Goal: Task Accomplishment & Management: Use online tool/utility

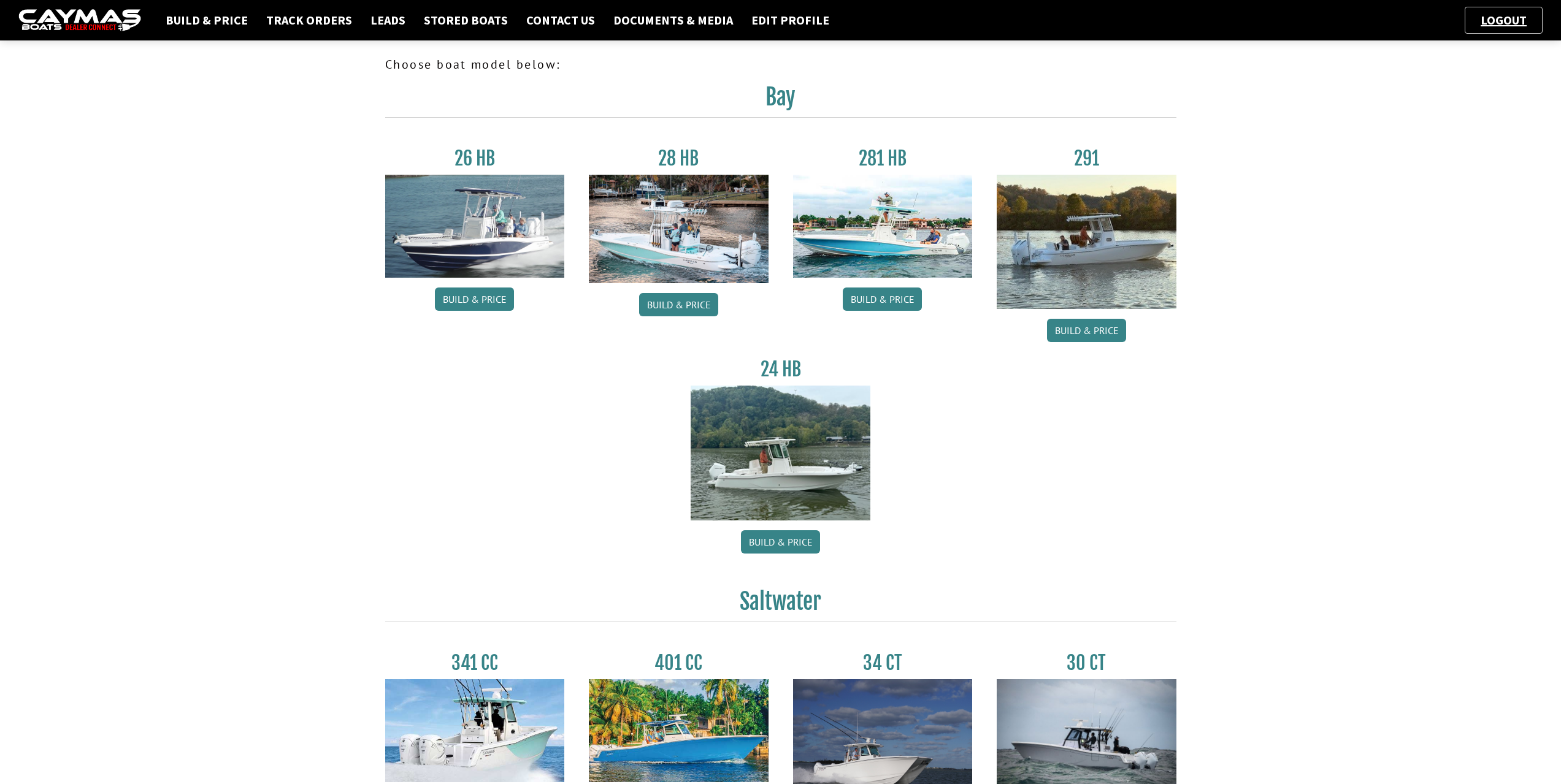
scroll to position [288, 0]
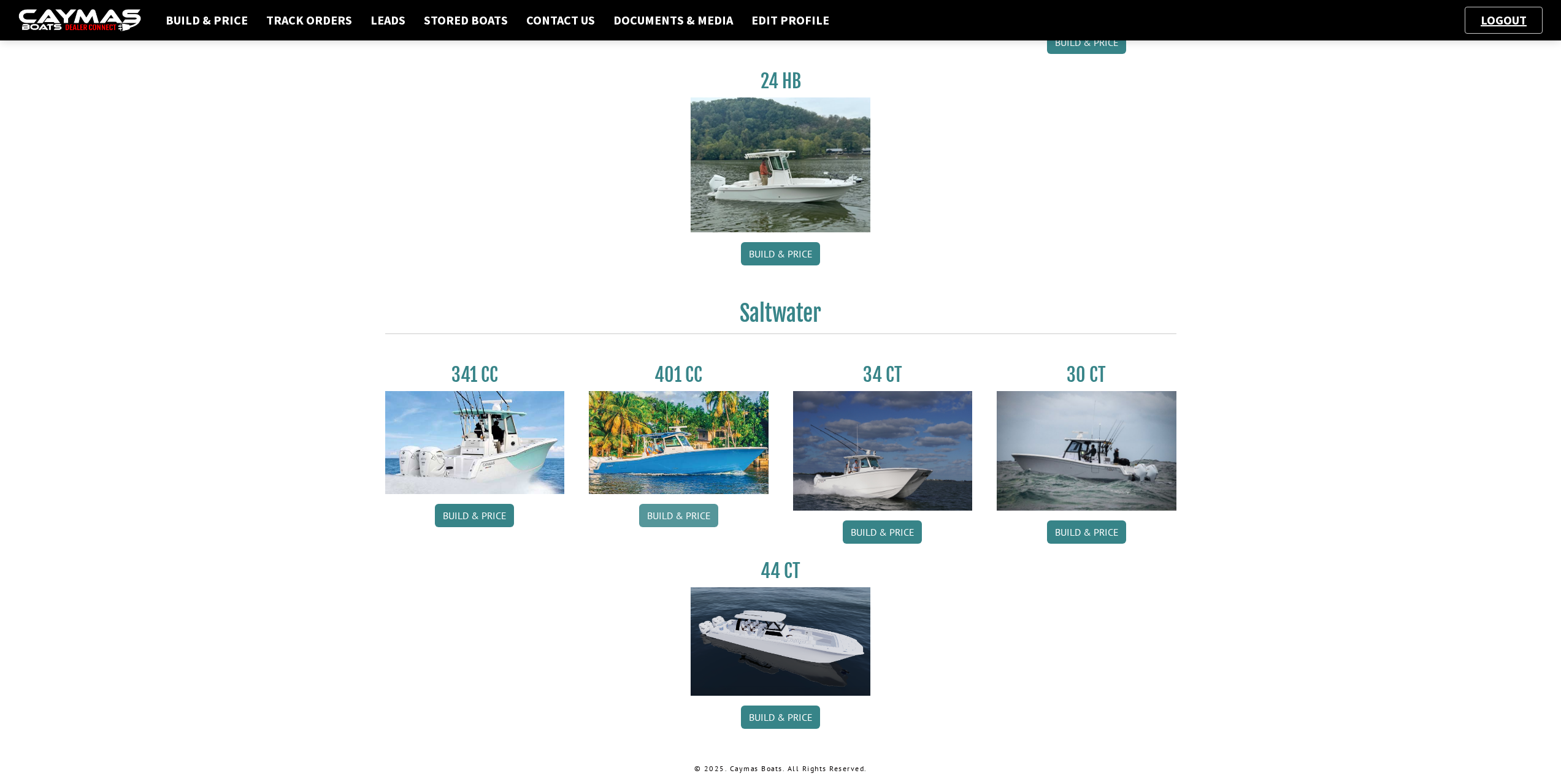
click at [676, 518] on link "Build & Price" at bounding box center [679, 516] width 79 height 23
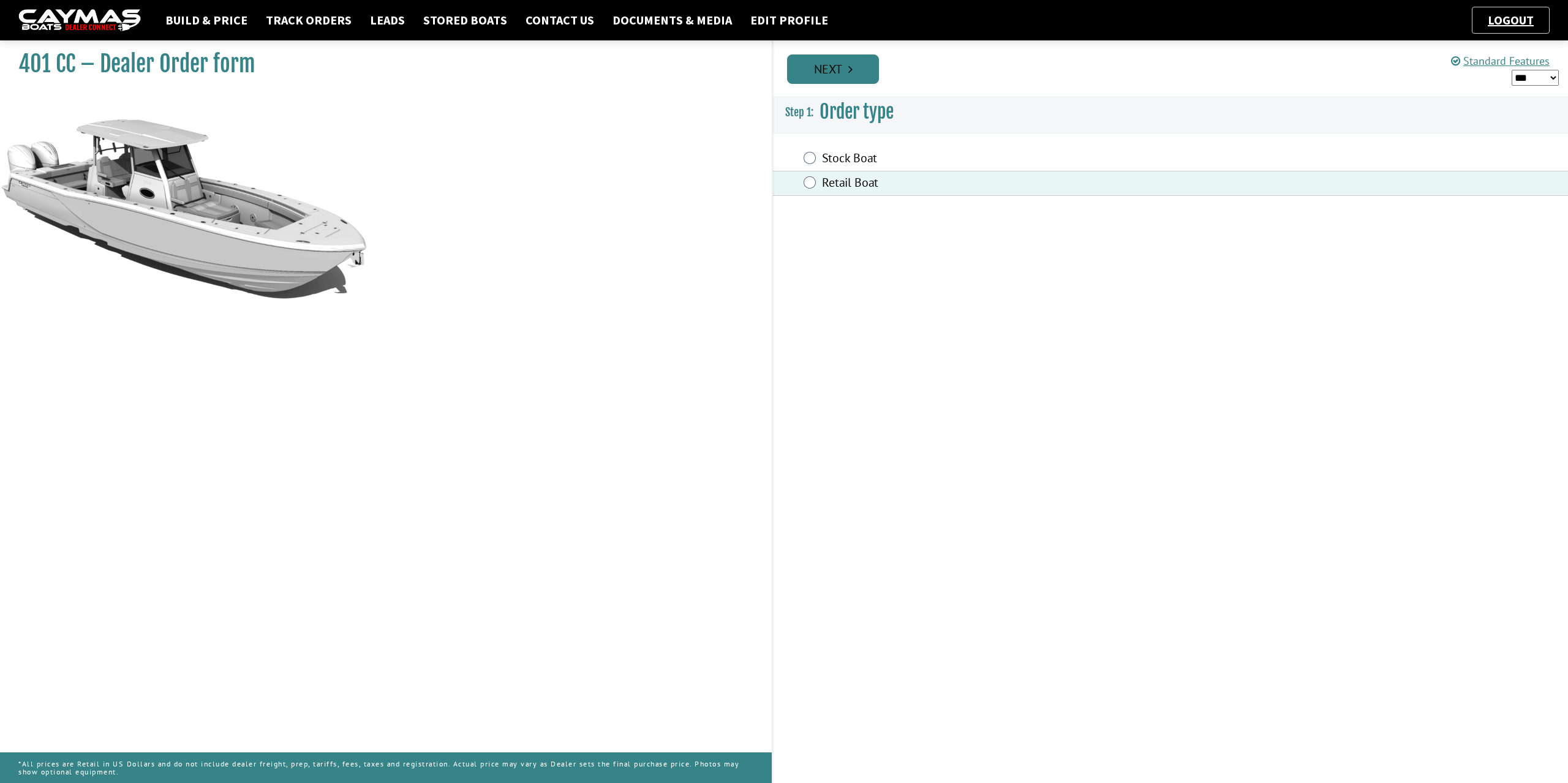
click at [847, 61] on link "Next" at bounding box center [833, 69] width 92 height 29
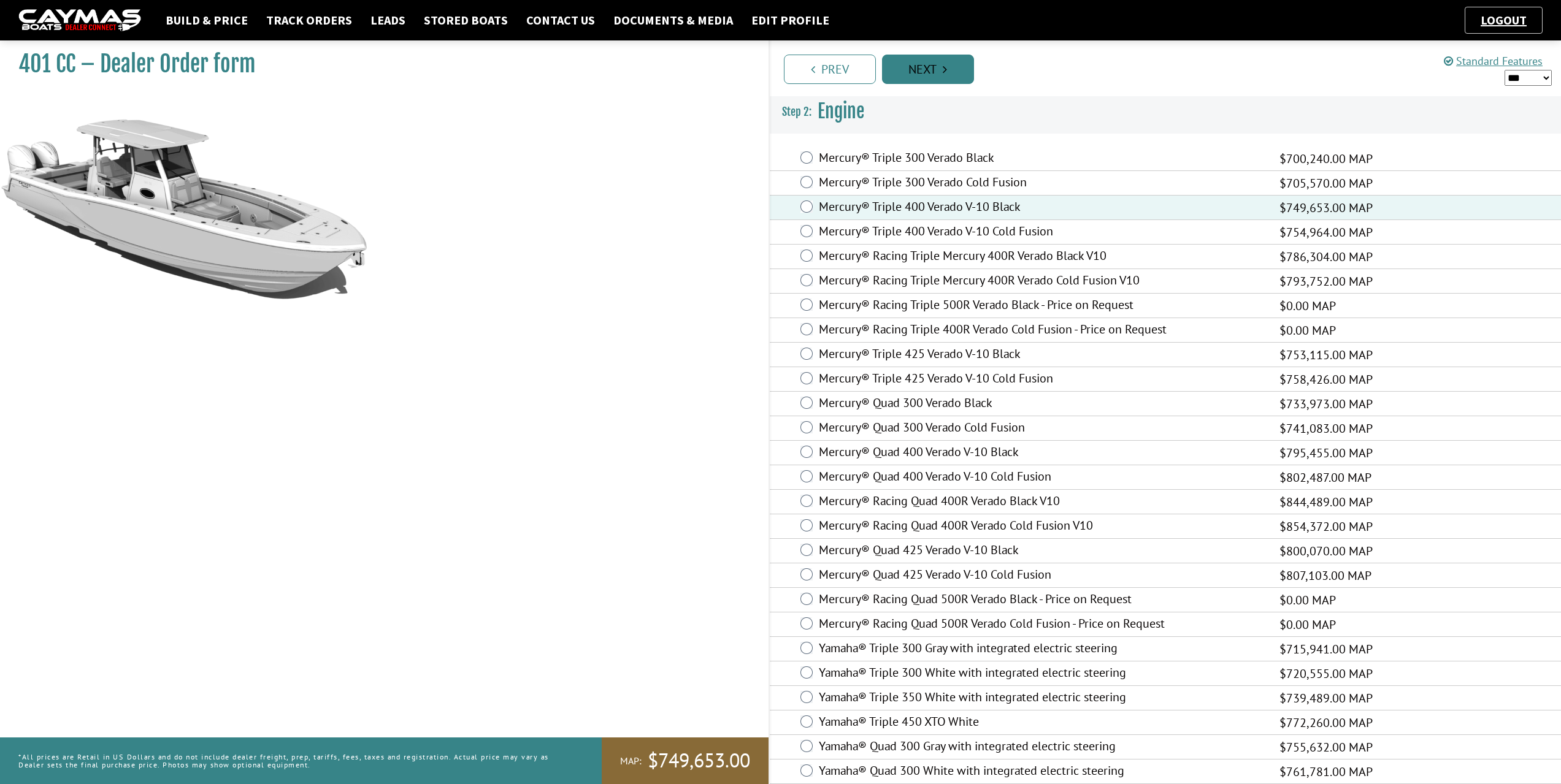
click at [943, 67] on icon "Pagination" at bounding box center [945, 69] width 4 height 12
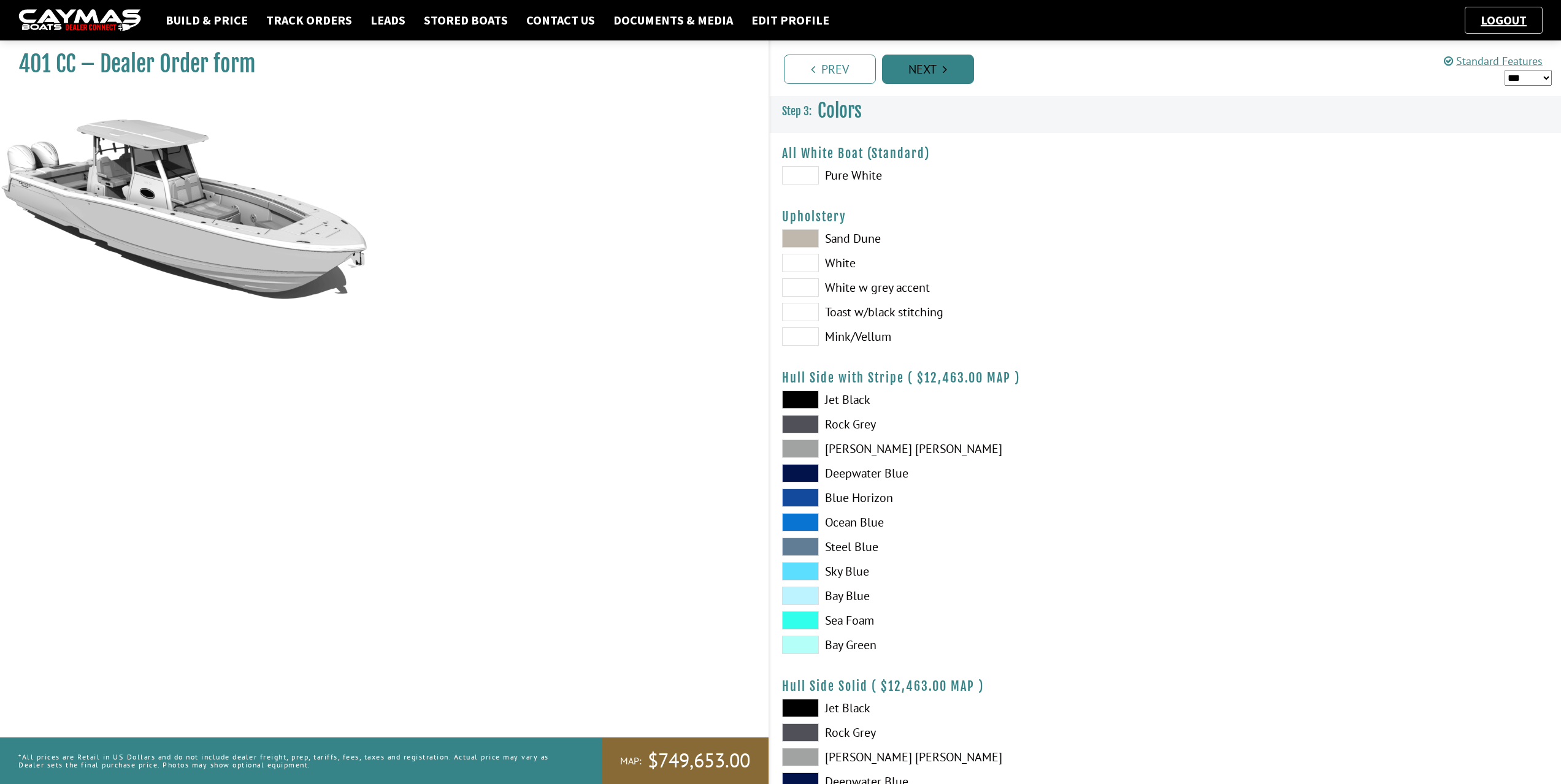
click at [943, 67] on icon "Pagination" at bounding box center [945, 69] width 4 height 12
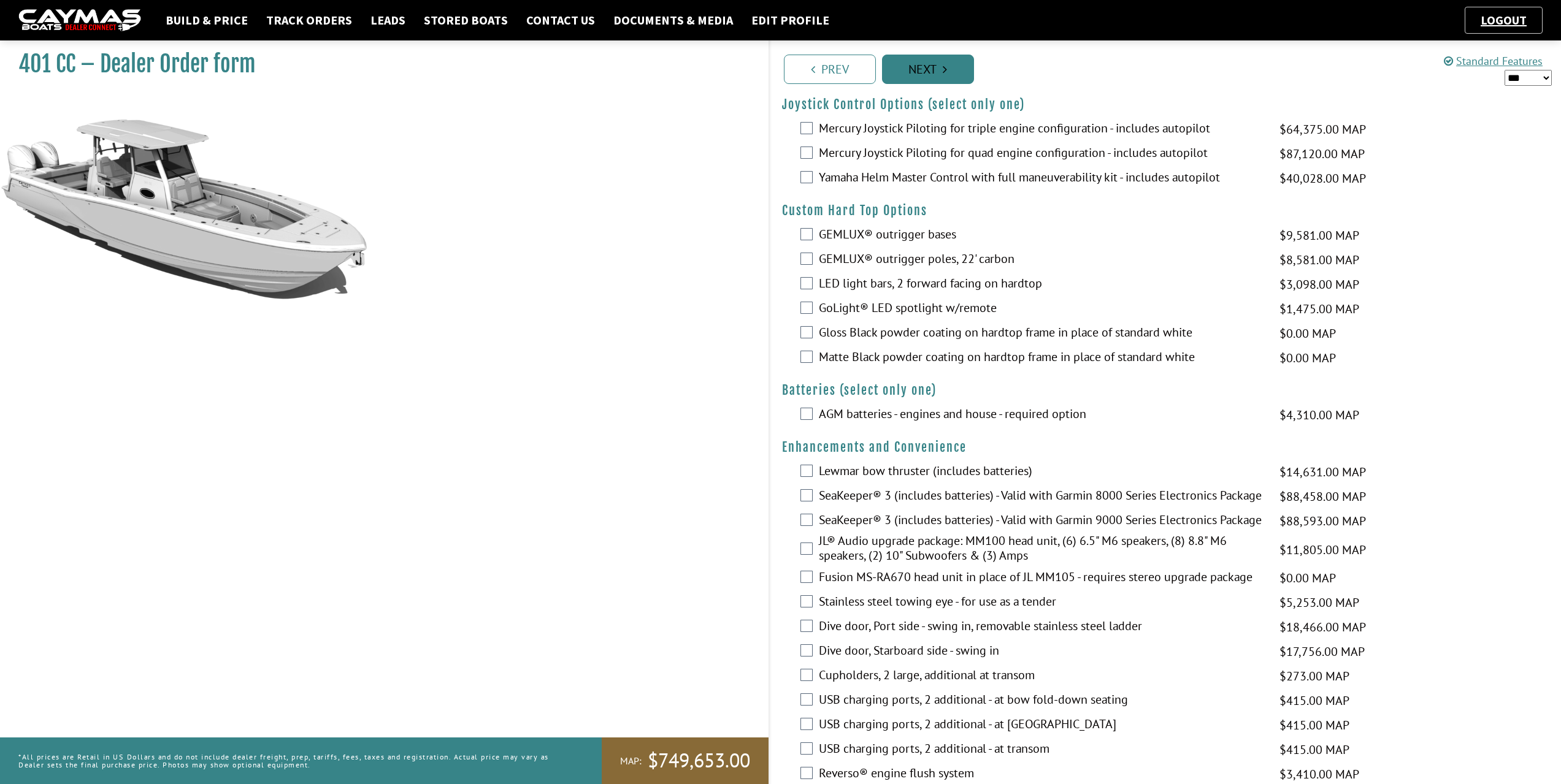
scroll to position [123, 0]
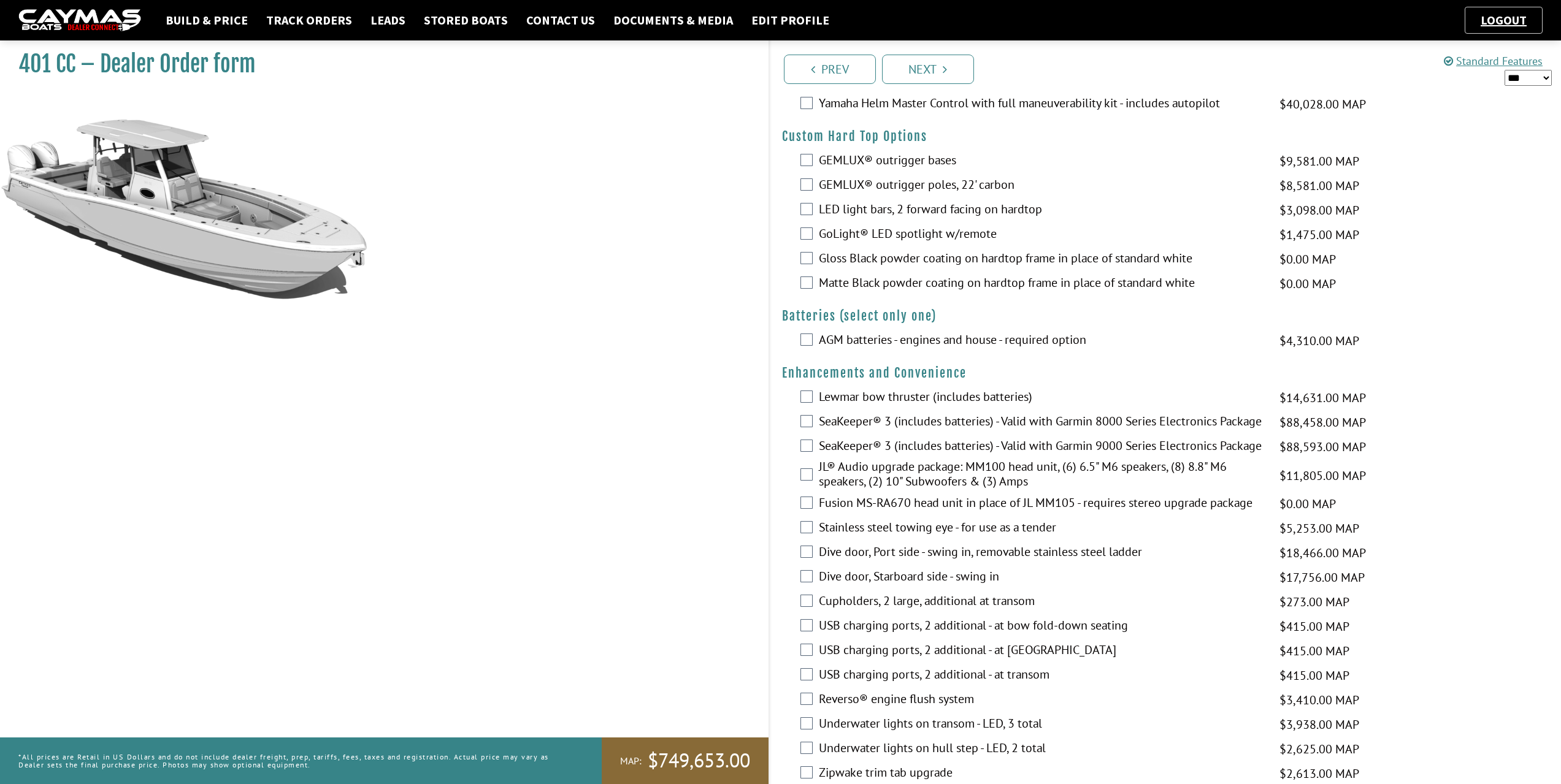
click at [1546, 80] on select "*** ****** ******" at bounding box center [1528, 78] width 47 height 16
select select "*"
click at [1505, 70] on select "*** ****** ******" at bounding box center [1528, 78] width 47 height 16
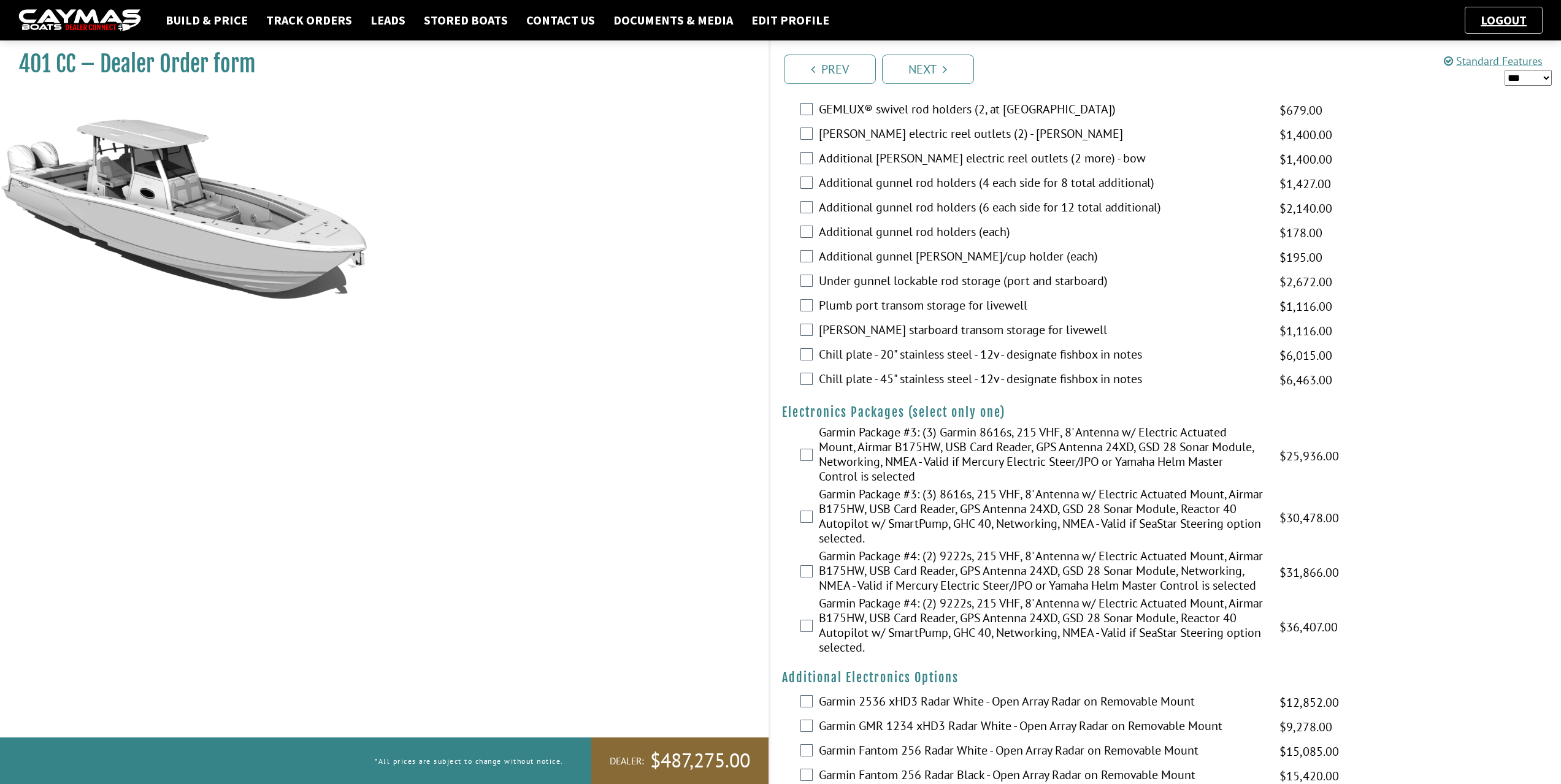
scroll to position [1386, 0]
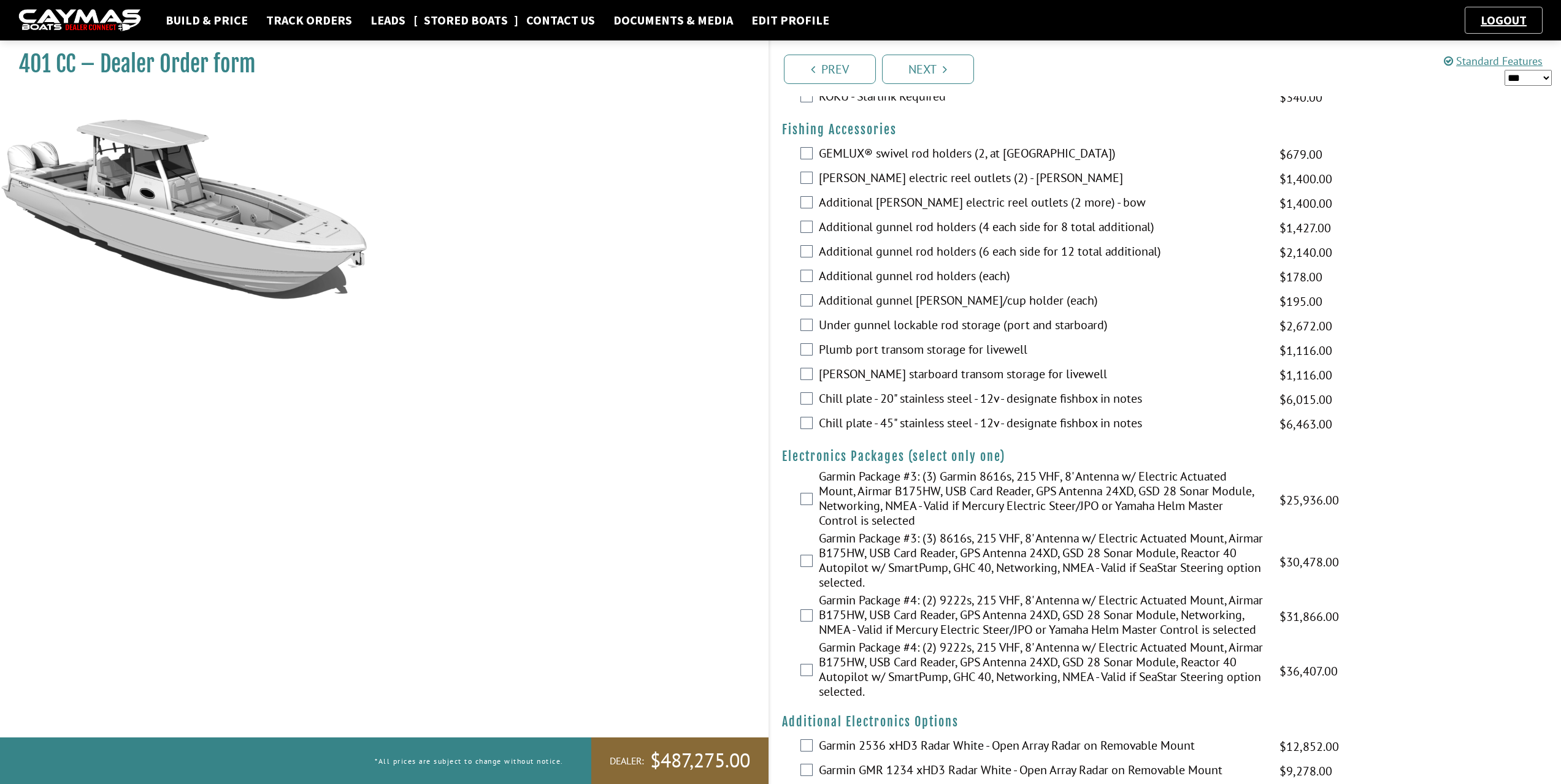
click at [446, 14] on link "Stored Boats" at bounding box center [466, 20] width 96 height 16
